Goal: Find specific page/section: Find specific page/section

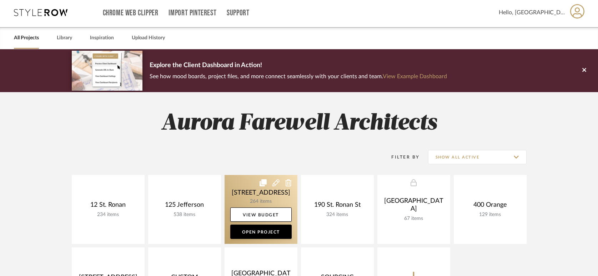
scroll to position [107, 0]
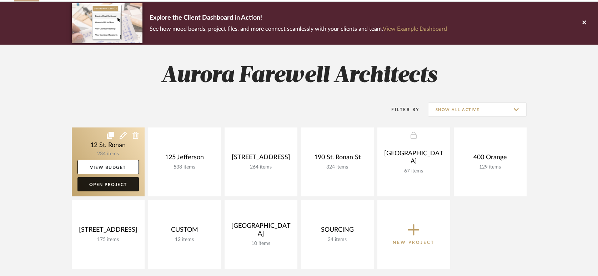
click at [112, 177] on link "Open Project" at bounding box center [107, 184] width 61 height 14
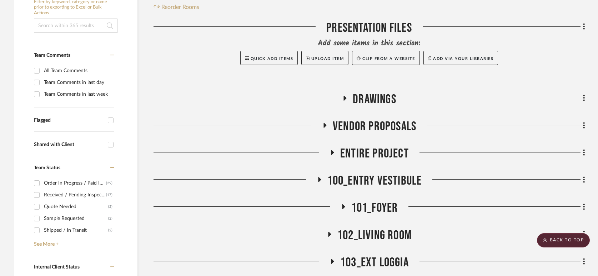
scroll to position [214, 0]
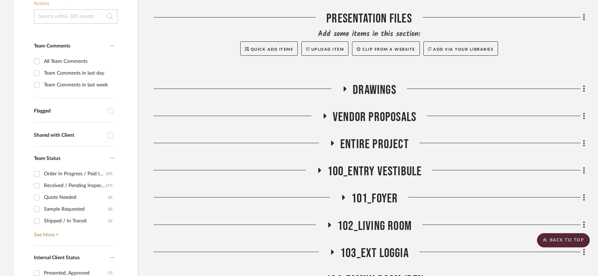
click at [329, 222] on icon at bounding box center [329, 224] width 9 height 5
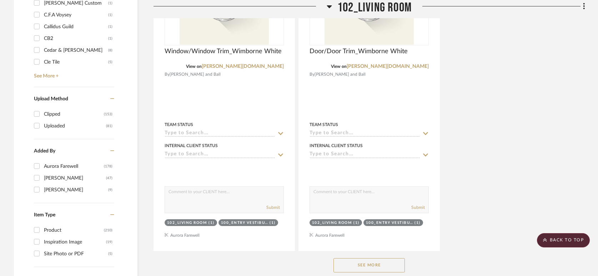
scroll to position [1213, 0]
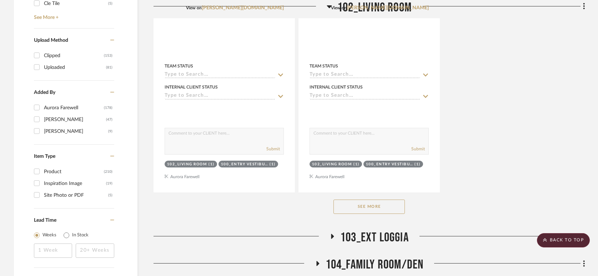
click at [356, 199] on button "See More" at bounding box center [368, 206] width 71 height 14
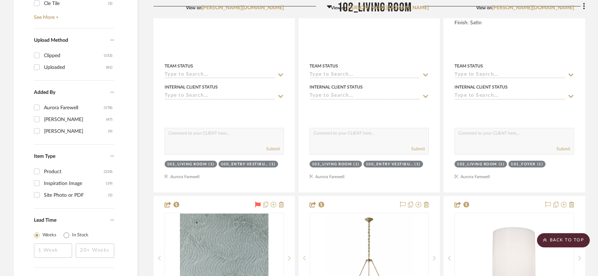
scroll to position [1320, 0]
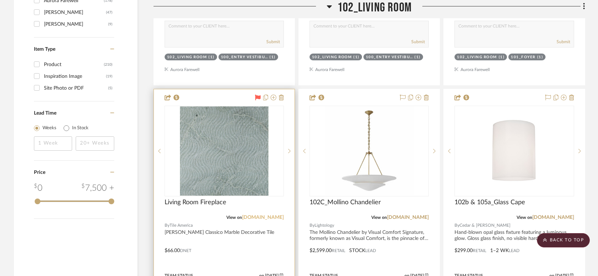
click at [256, 215] on link "artistictile.com" at bounding box center [263, 217] width 42 height 5
